Goal: Navigation & Orientation: Find specific page/section

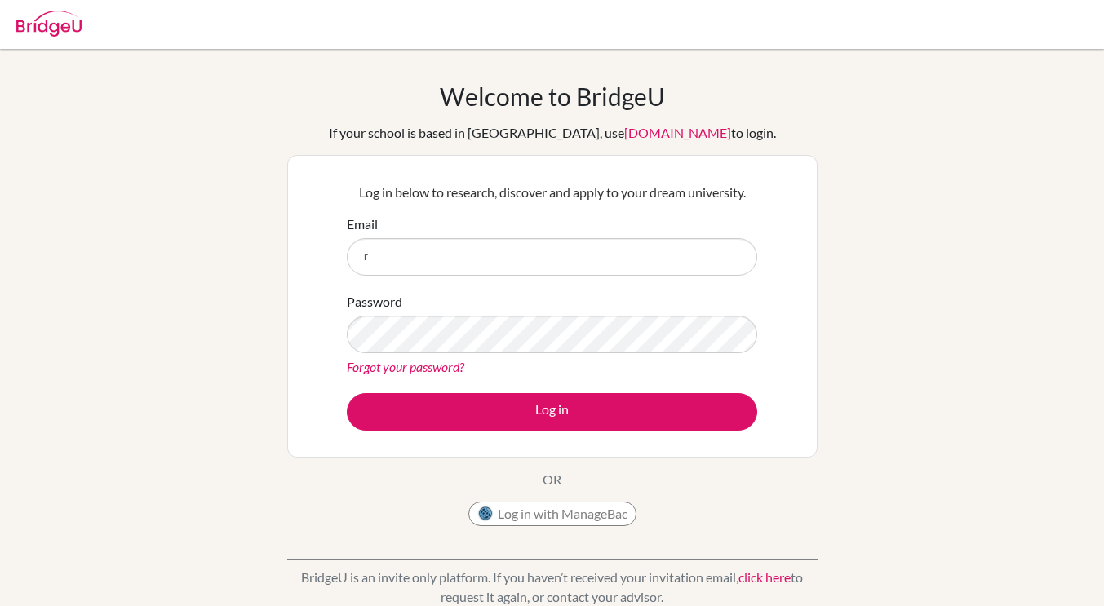
type input "[PERSON_NAME][EMAIL_ADDRESS][DOMAIN_NAME]"
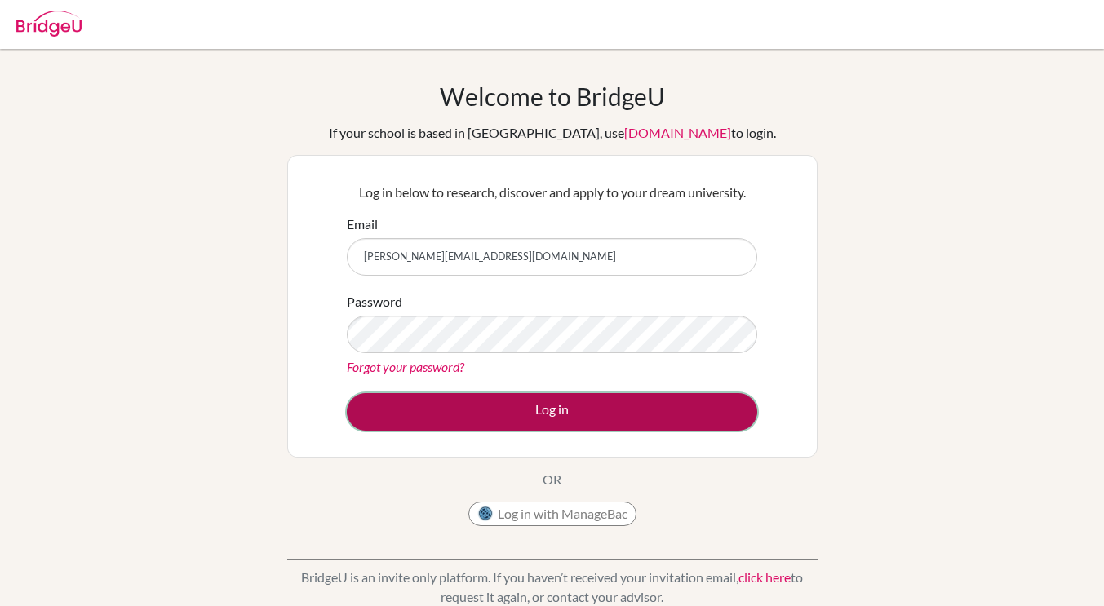
click at [510, 423] on button "Log in" at bounding box center [552, 412] width 410 height 38
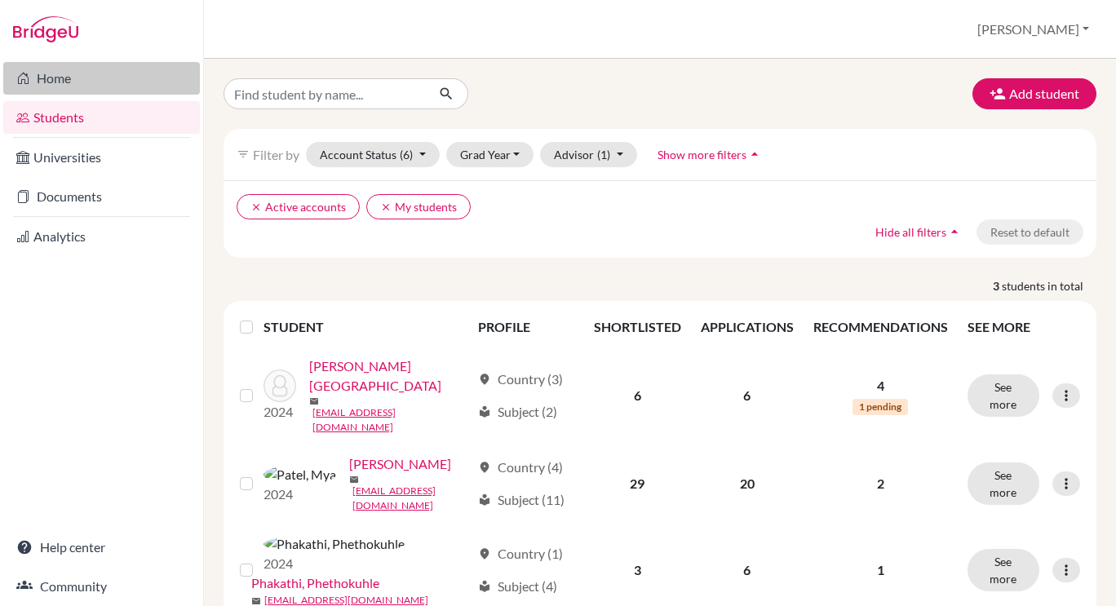
click at [47, 81] on link "Home" at bounding box center [101, 78] width 197 height 33
